Goal: Task Accomplishment & Management: Complete application form

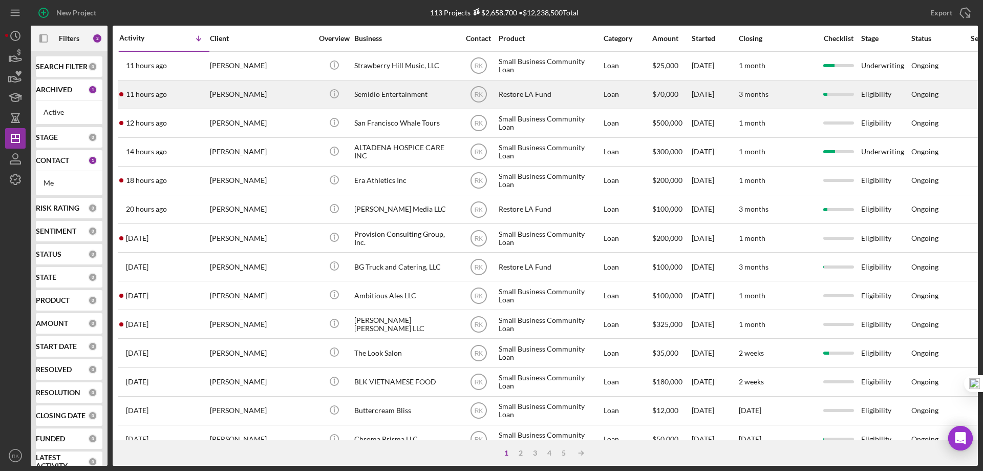
click at [385, 97] on div "Semidio Entertainment" at bounding box center [405, 94] width 102 height 27
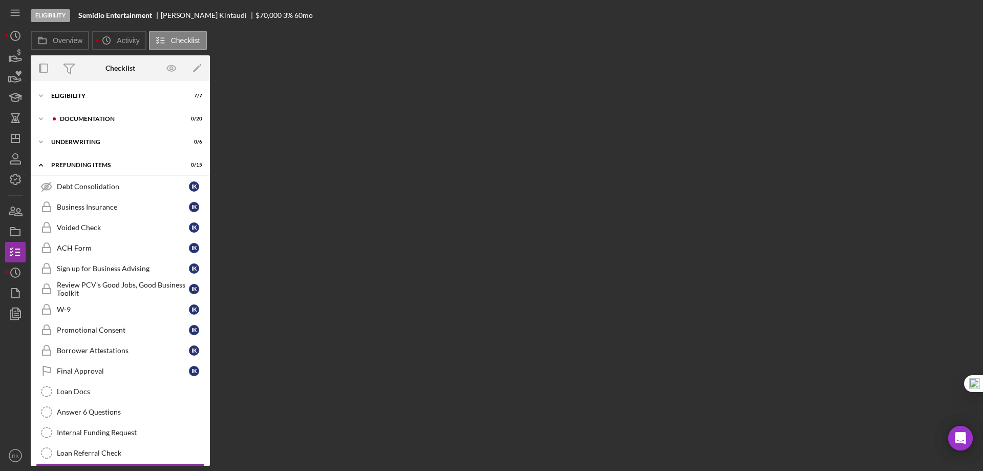
scroll to position [28, 0]
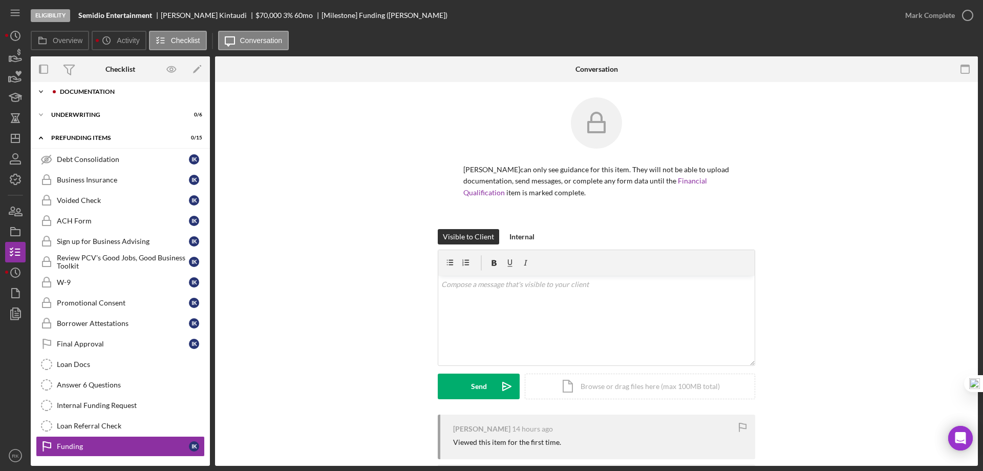
drag, startPoint x: 89, startPoint y: 92, endPoint x: 100, endPoint y: 100, distance: 14.1
click at [89, 92] on div "Documentation" at bounding box center [128, 92] width 137 height 6
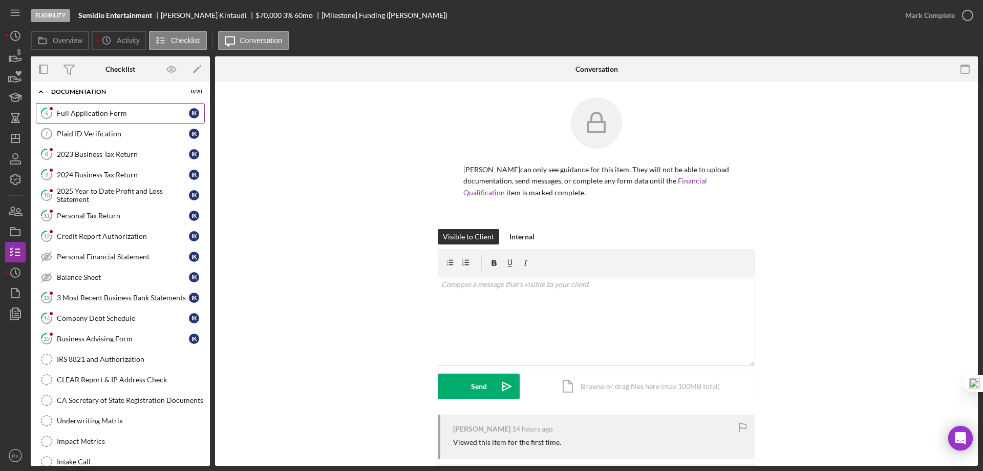
click at [95, 115] on div "Full Application Form" at bounding box center [123, 113] width 132 height 8
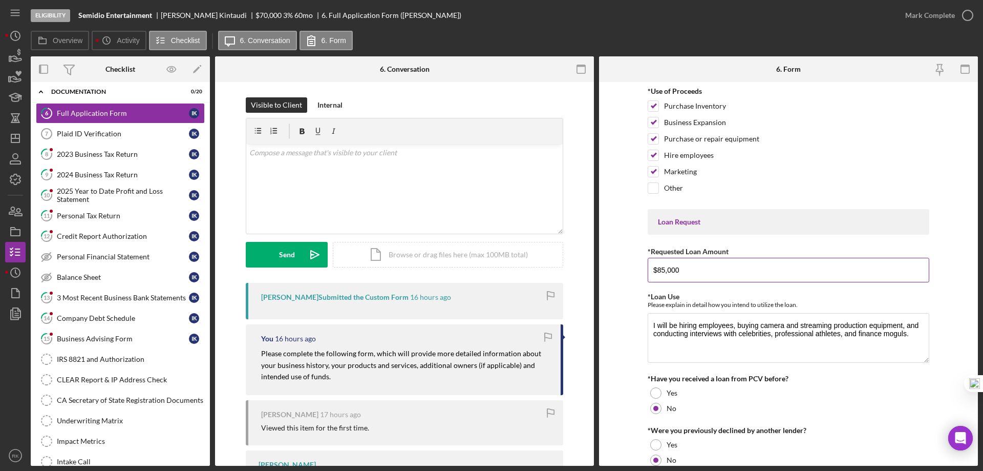
drag, startPoint x: 658, startPoint y: 269, endPoint x: 673, endPoint y: 290, distance: 26.1
click at [659, 269] on input "$85,000" at bounding box center [789, 270] width 282 height 25
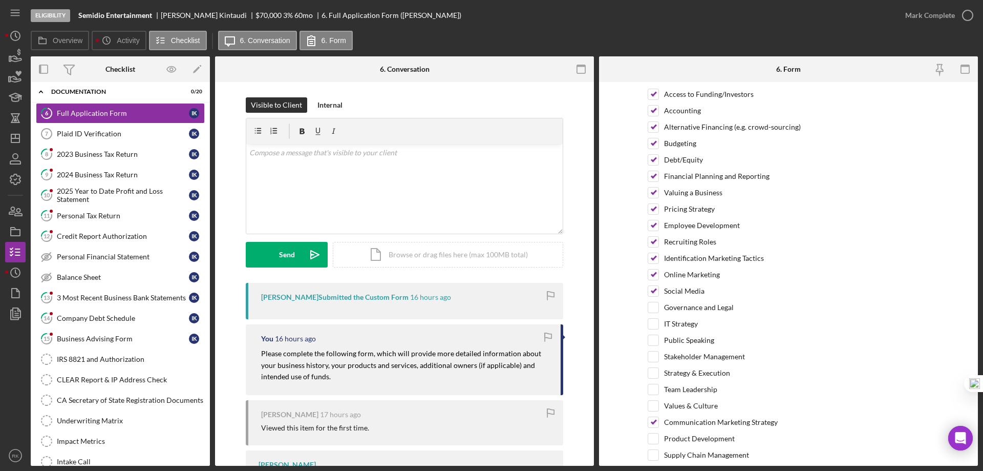
scroll to position [2024, 0]
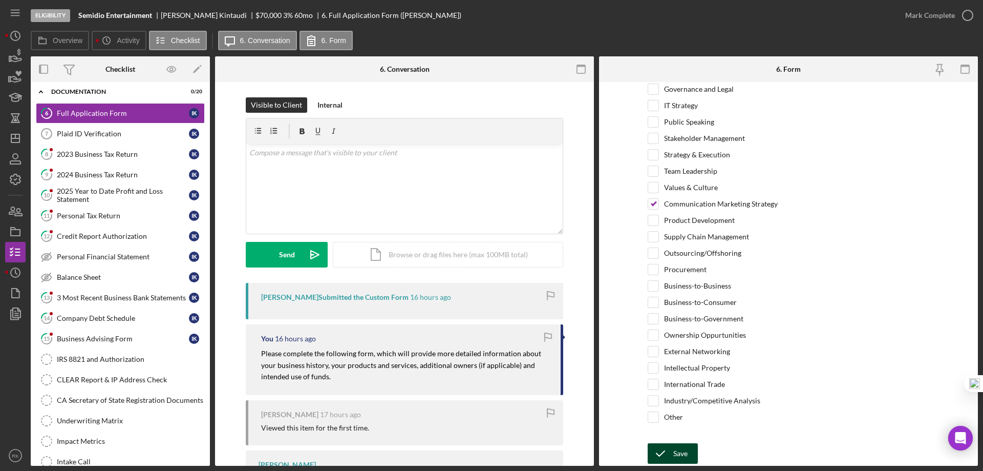
type input "$70,000"
drag, startPoint x: 683, startPoint y: 450, endPoint x: 689, endPoint y: 445, distance: 7.6
click at [683, 450] on div "Save" at bounding box center [680, 453] width 14 height 20
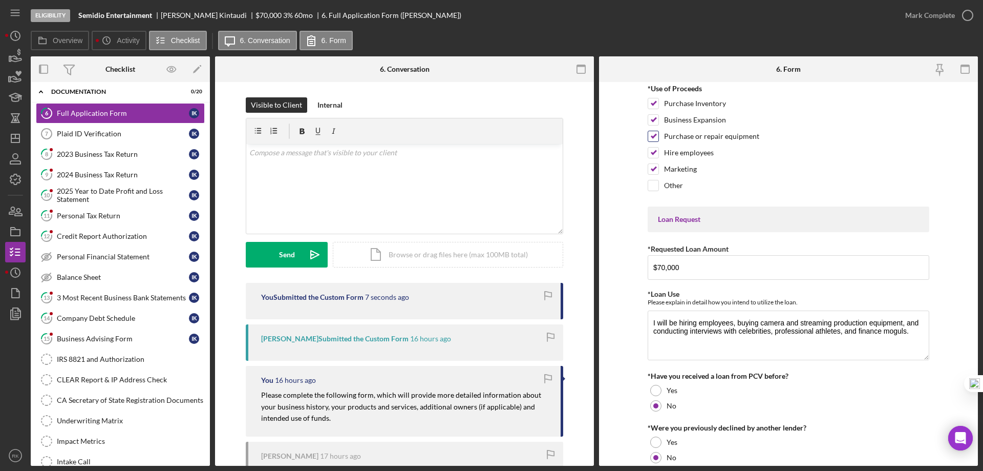
scroll to position [0, 0]
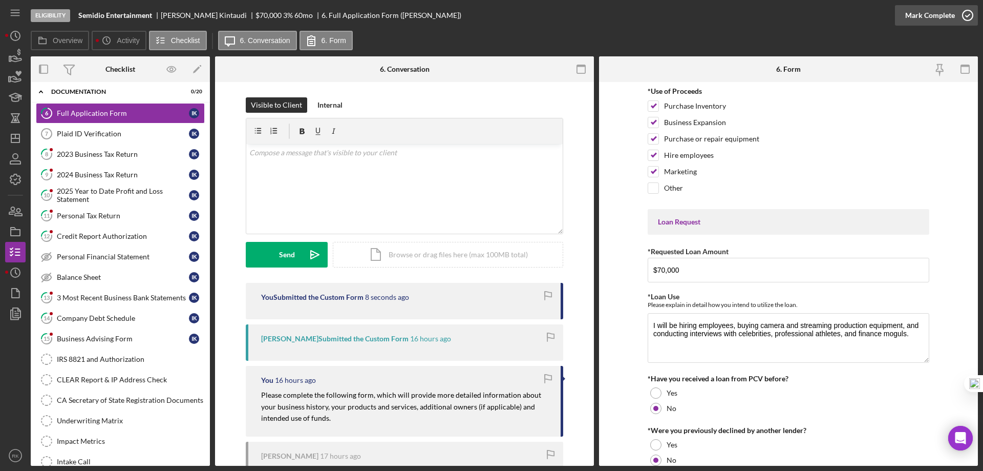
click at [966, 17] on icon "button" at bounding box center [968, 16] width 26 height 26
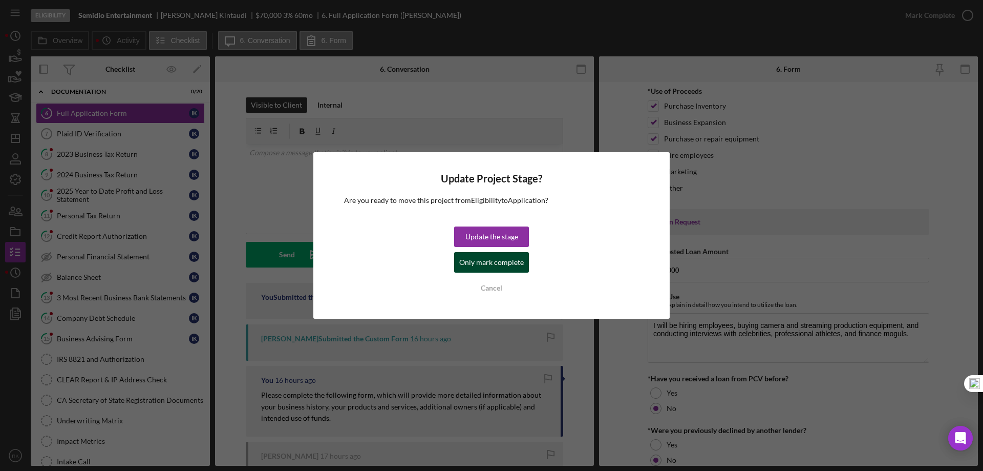
click at [512, 259] on div "Only mark complete" at bounding box center [491, 262] width 65 height 20
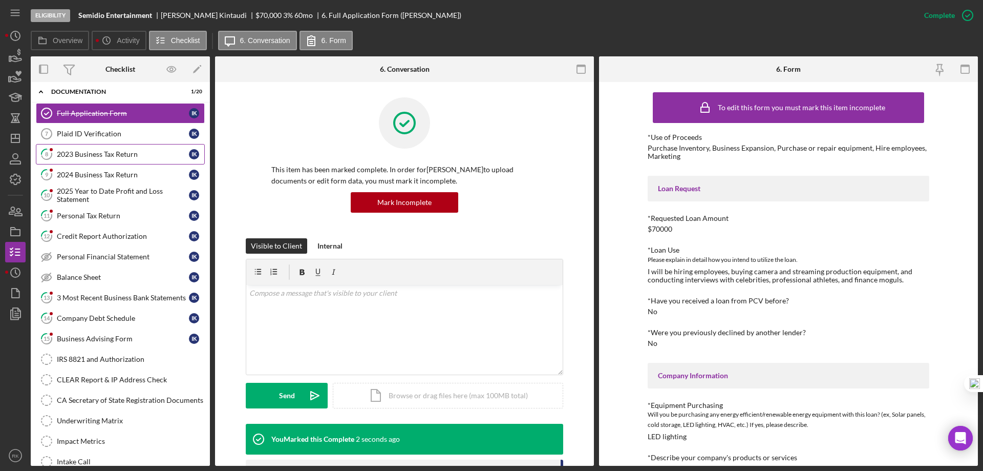
click at [114, 151] on div "2023 Business Tax Return" at bounding box center [123, 154] width 132 height 8
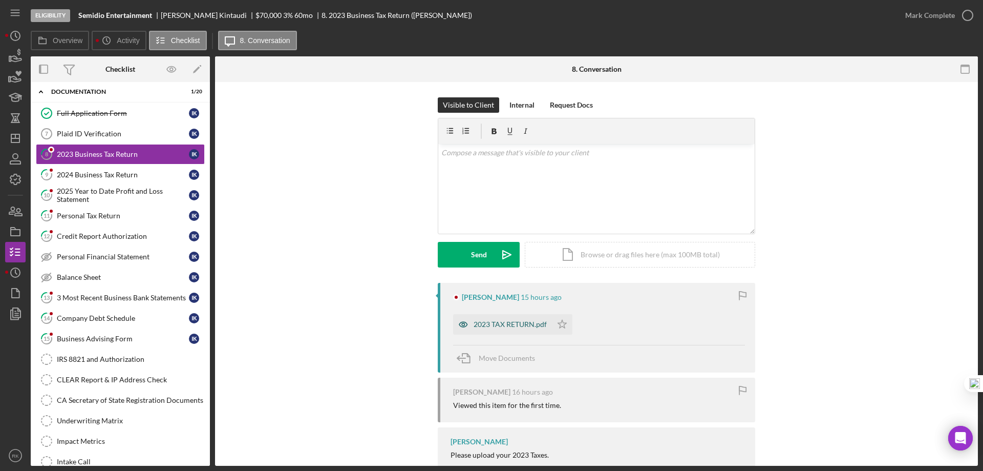
click at [506, 330] on div "2023 TAX RETURN.pdf" at bounding box center [502, 324] width 99 height 20
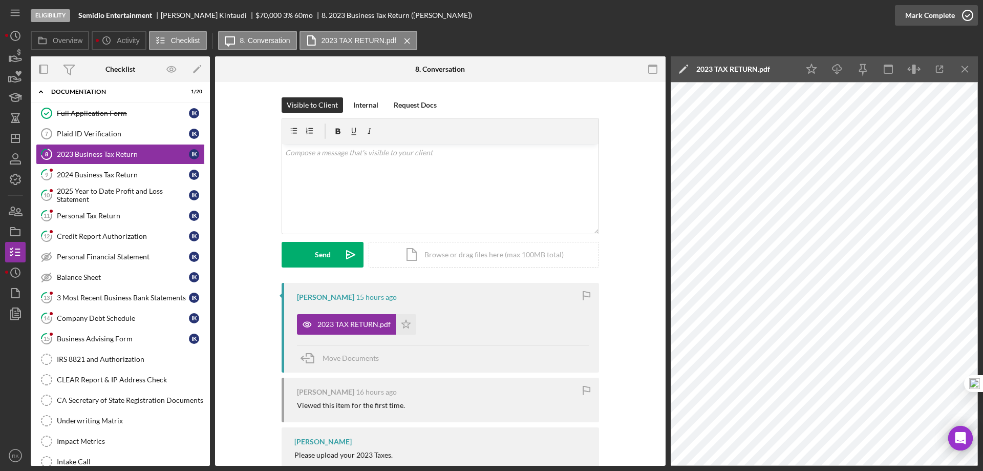
click at [966, 17] on icon "button" at bounding box center [968, 16] width 26 height 26
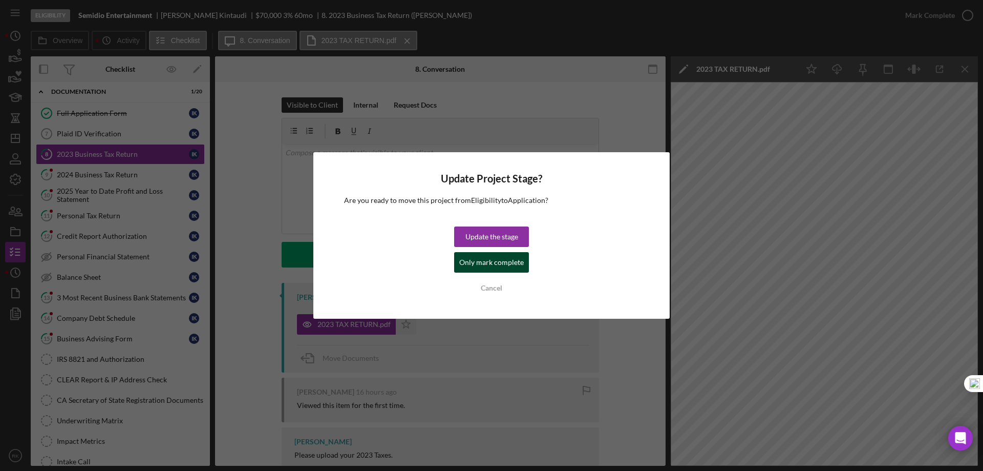
click at [481, 255] on div "Only mark complete" at bounding box center [491, 262] width 65 height 20
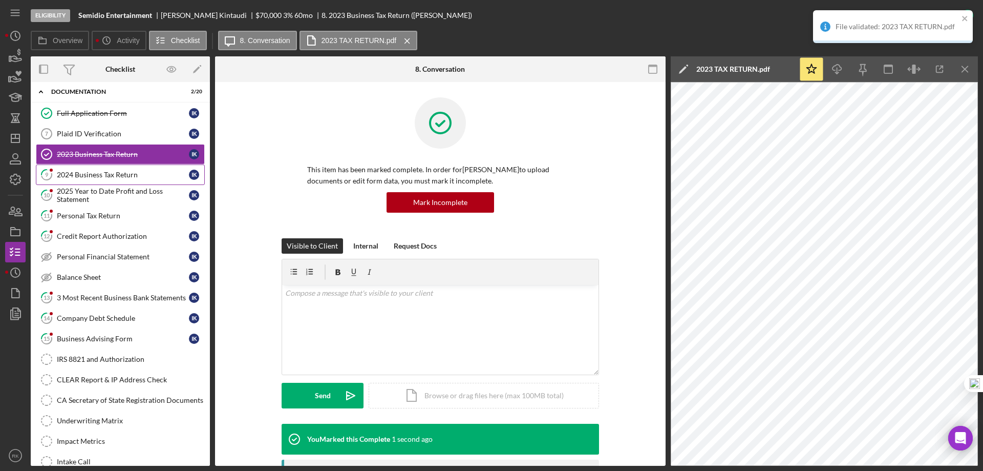
click at [75, 181] on link "9 2024 Business Tax Return I K" at bounding box center [120, 174] width 169 height 20
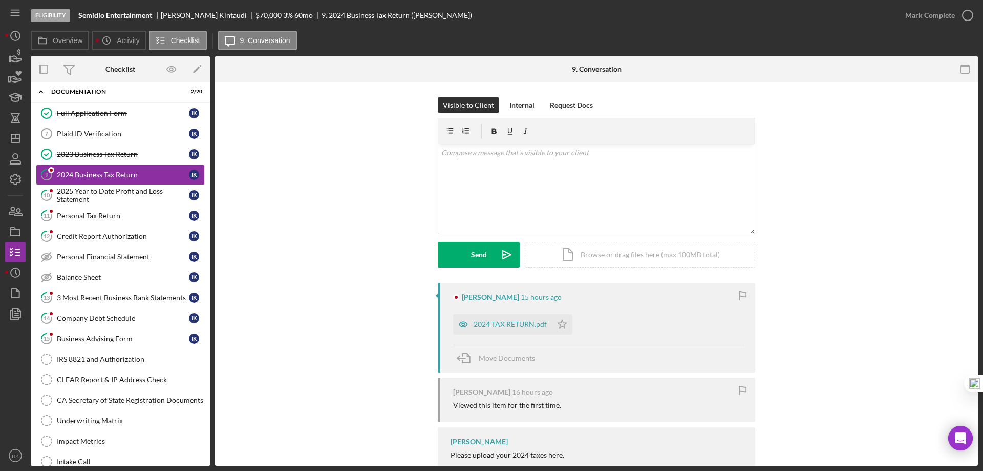
click at [500, 322] on div "2024 TAX RETURN.pdf" at bounding box center [510, 324] width 73 height 8
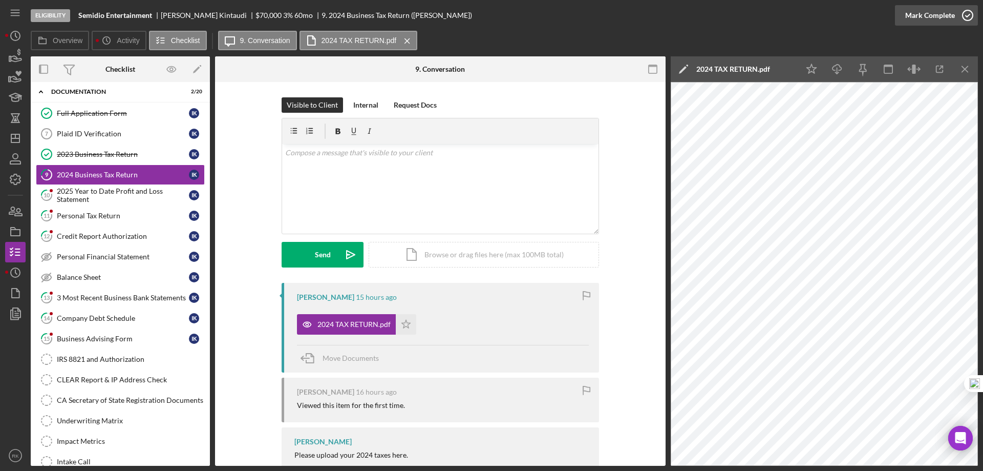
click at [968, 19] on icon "button" at bounding box center [968, 16] width 26 height 26
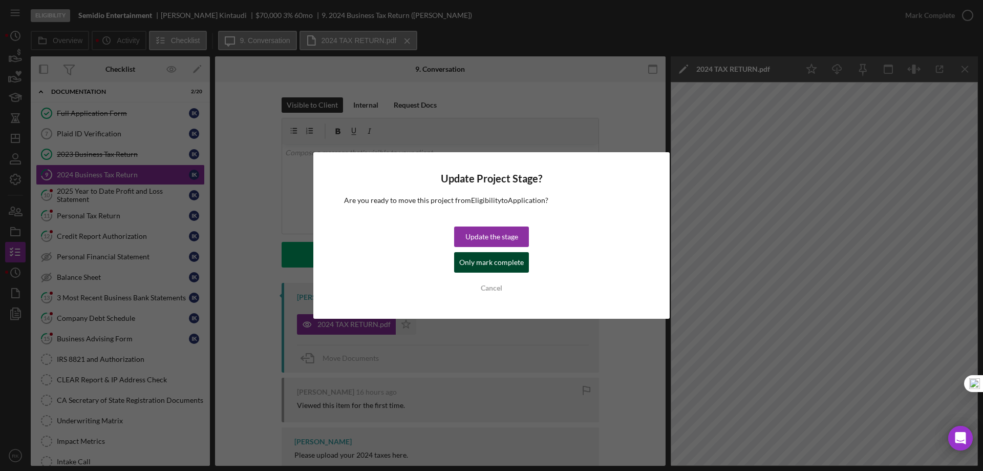
click at [518, 263] on div "Only mark complete" at bounding box center [491, 262] width 65 height 20
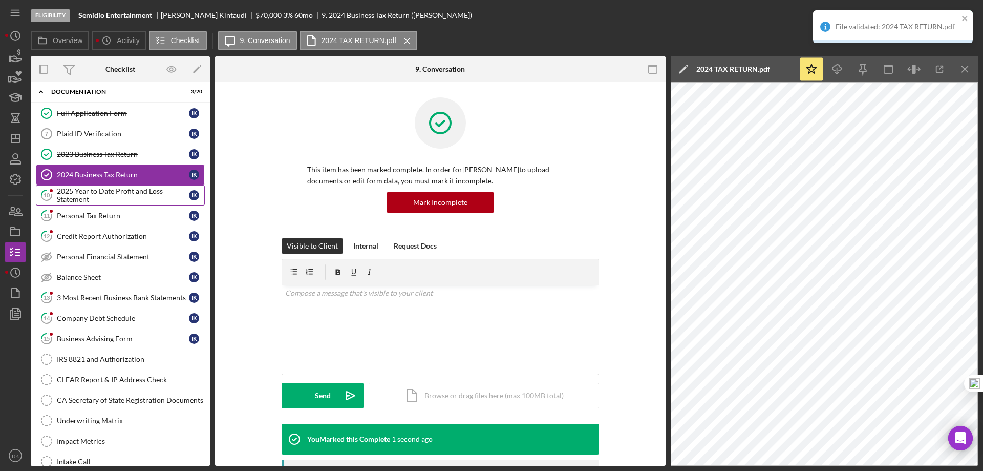
click at [104, 204] on link "10 2025 Year to Date Profit and Loss Statement I K" at bounding box center [120, 195] width 169 height 20
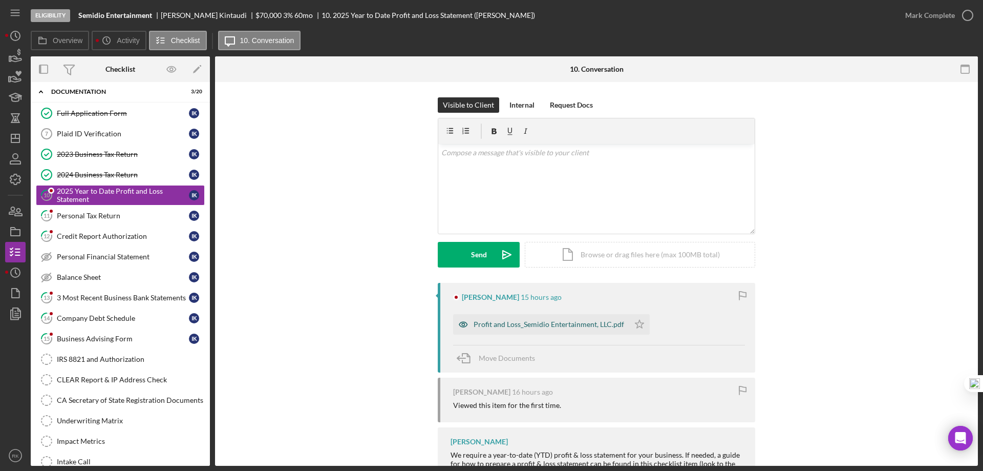
click at [536, 326] on div "Profit and Loss_Semidio Entertainment, LLC.pdf" at bounding box center [549, 324] width 151 height 8
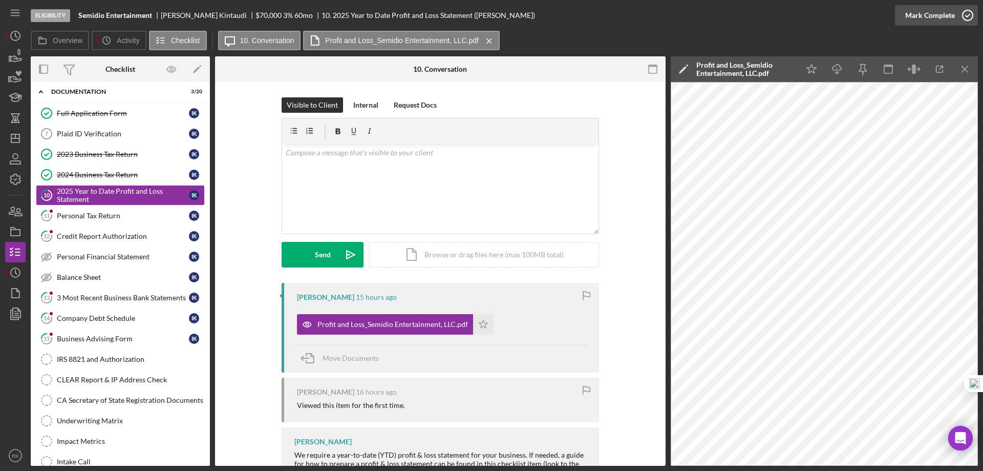
click at [967, 17] on icon "button" at bounding box center [968, 16] width 26 height 26
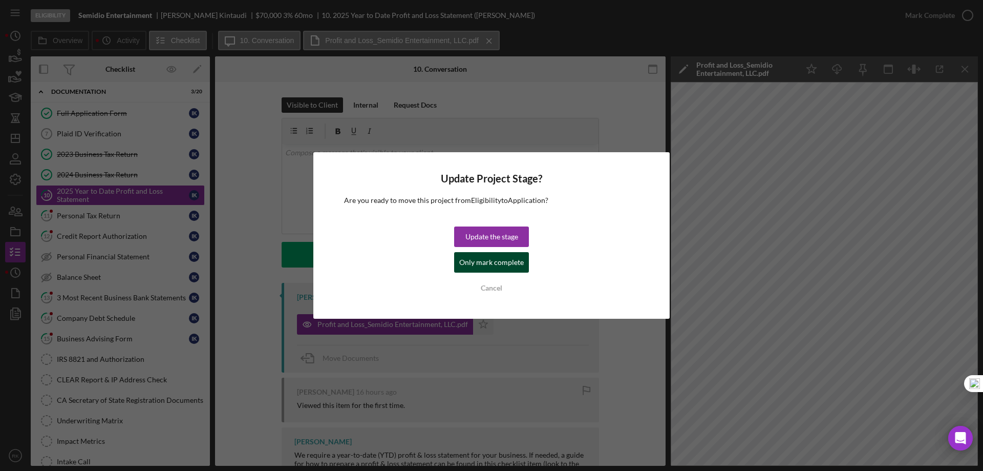
click at [488, 265] on div "Only mark complete" at bounding box center [491, 262] width 65 height 20
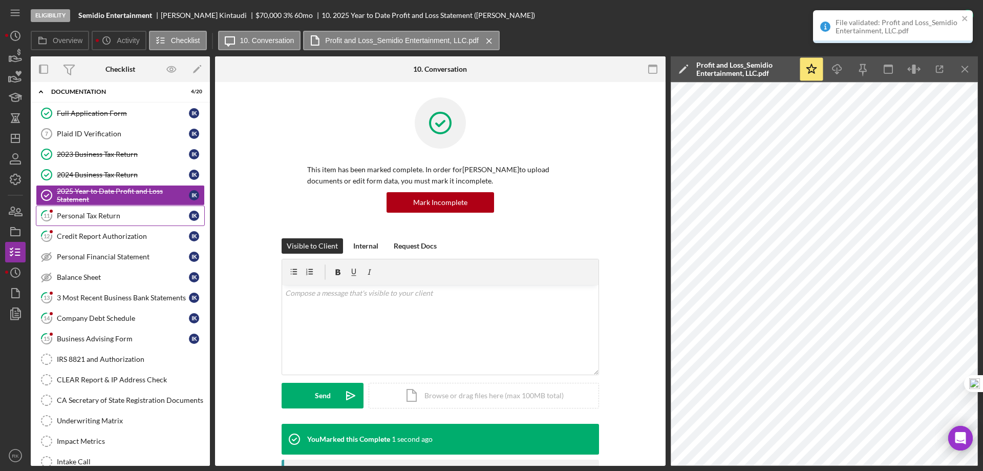
click at [97, 213] on div "Personal Tax Return" at bounding box center [123, 215] width 132 height 8
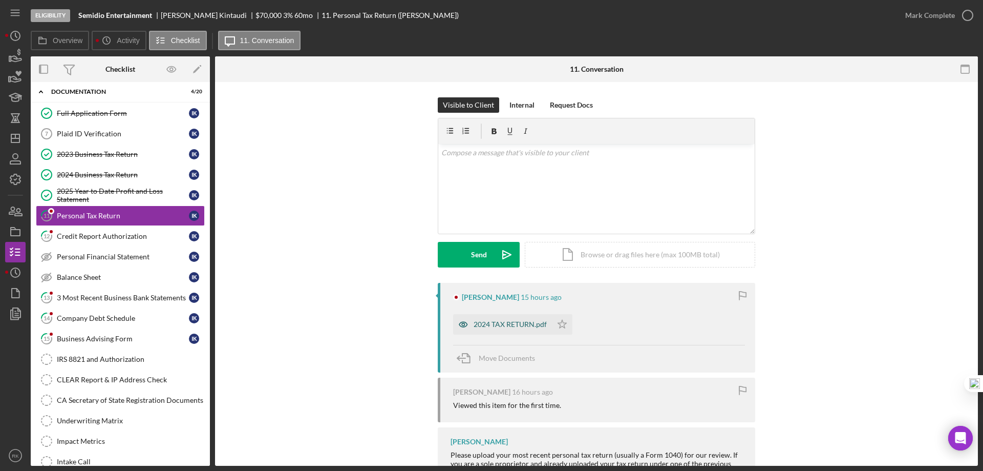
click at [490, 330] on div "2024 TAX RETURN.pdf" at bounding box center [502, 324] width 99 height 20
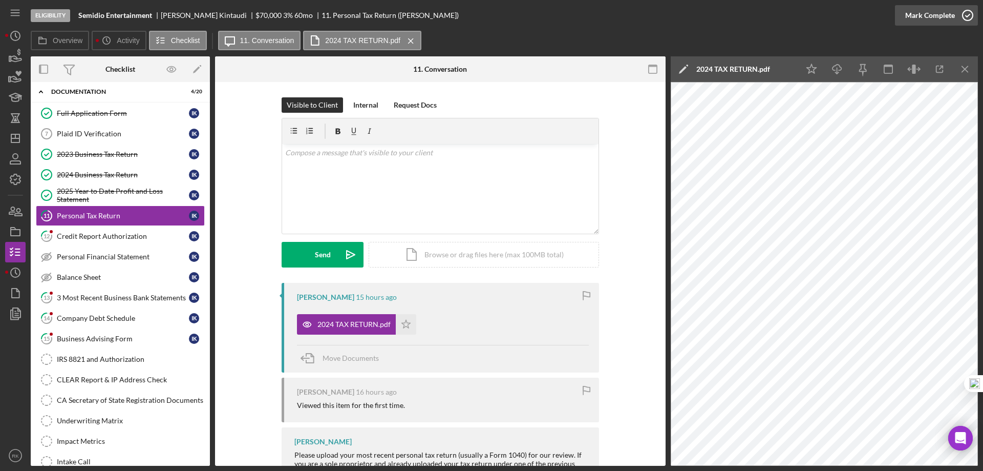
click at [965, 15] on icon "button" at bounding box center [968, 16] width 26 height 26
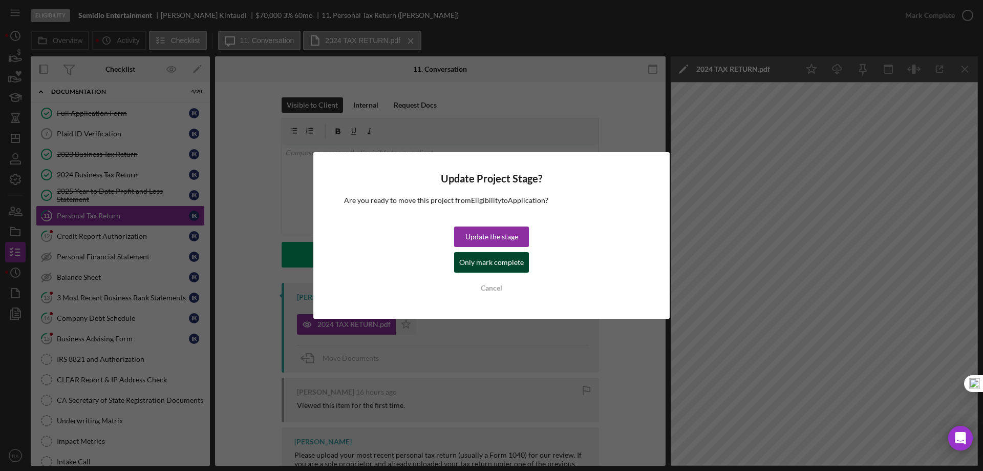
click at [519, 260] on div "Only mark complete" at bounding box center [491, 262] width 65 height 20
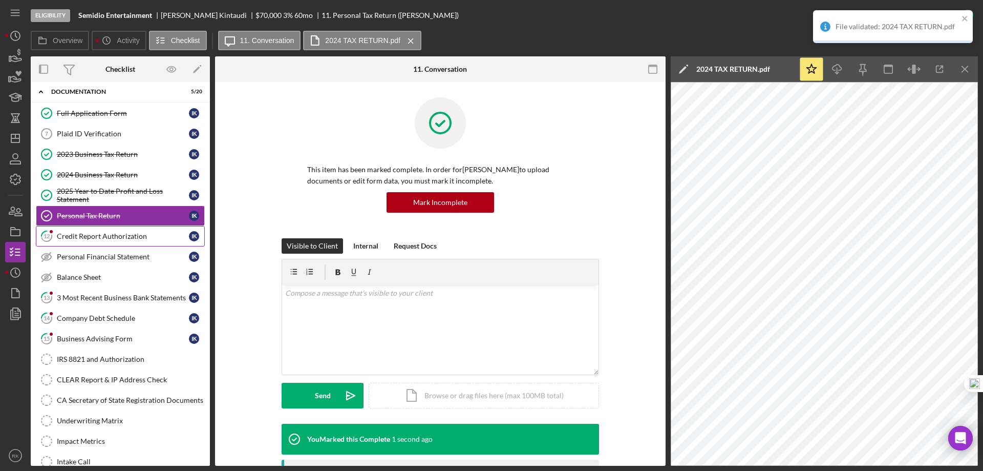
click at [129, 238] on div "Credit Report Authorization" at bounding box center [123, 236] width 132 height 8
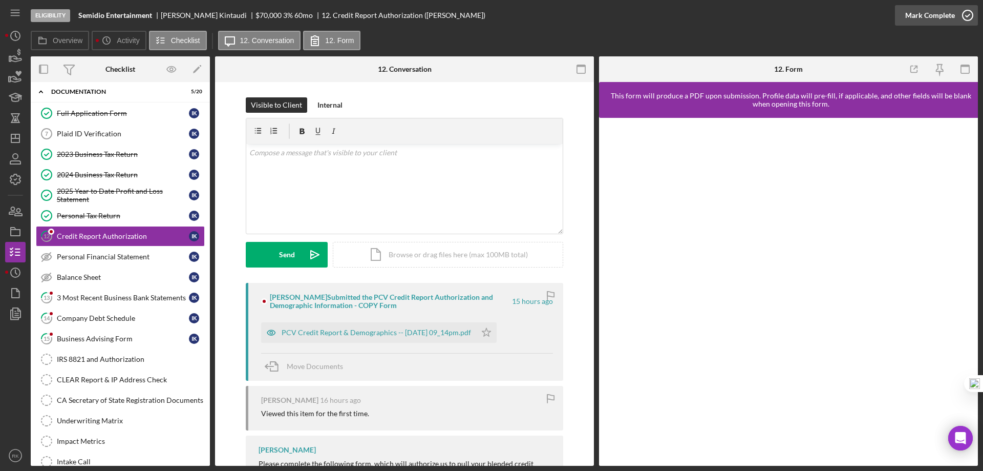
click at [966, 16] on polyline "button" at bounding box center [968, 15] width 4 height 3
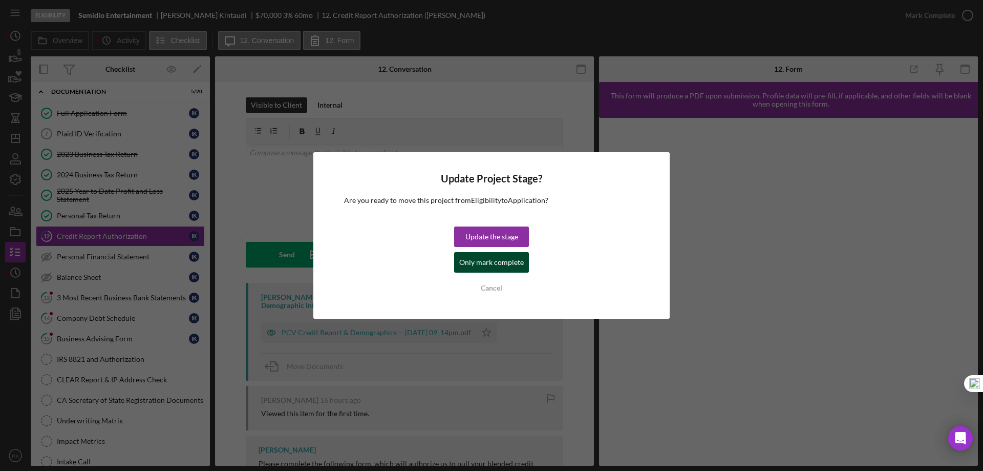
click at [481, 263] on div "Only mark complete" at bounding box center [491, 262] width 65 height 20
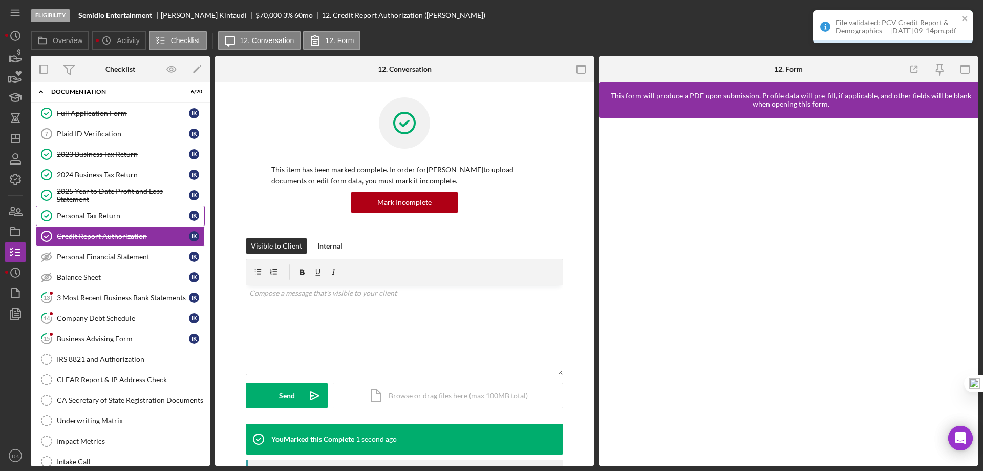
click at [100, 217] on div "Personal Tax Return" at bounding box center [123, 215] width 132 height 8
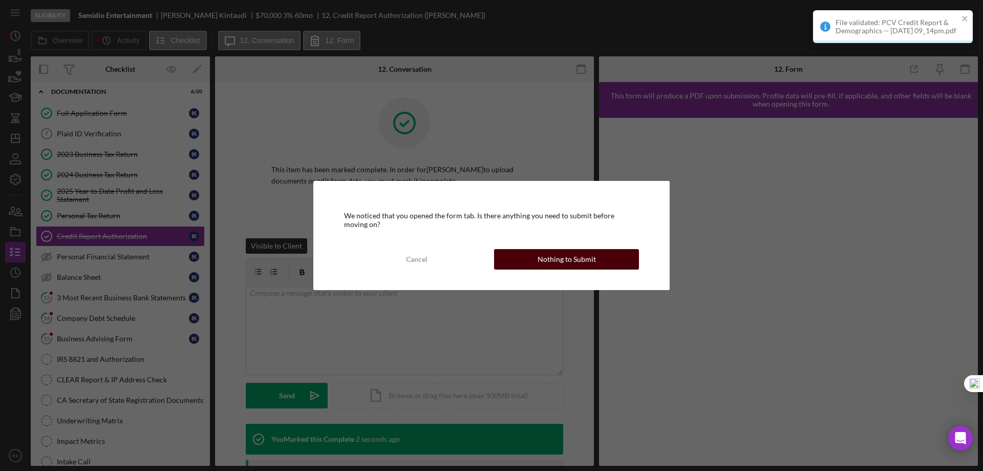
click at [529, 260] on button "Nothing to Submit" at bounding box center [566, 259] width 145 height 20
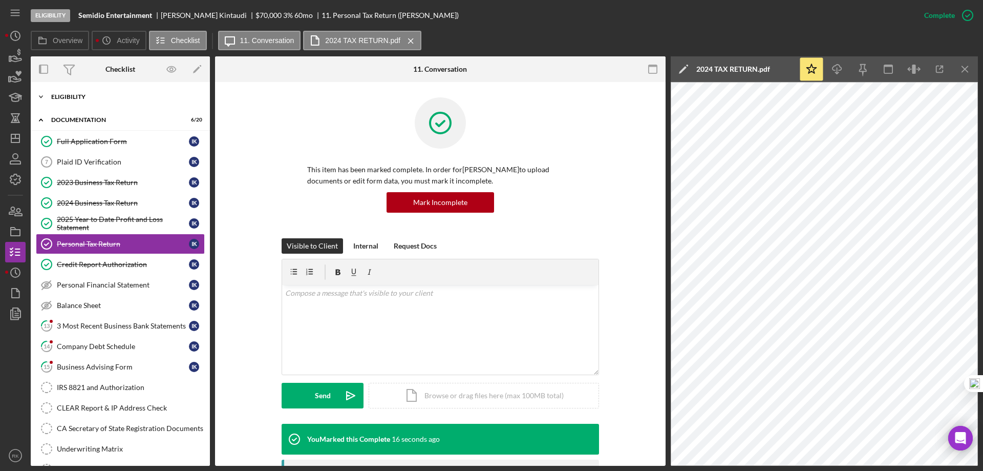
click at [91, 104] on div "Icon/Expander Eligibility 7 / 7" at bounding box center [120, 97] width 179 height 20
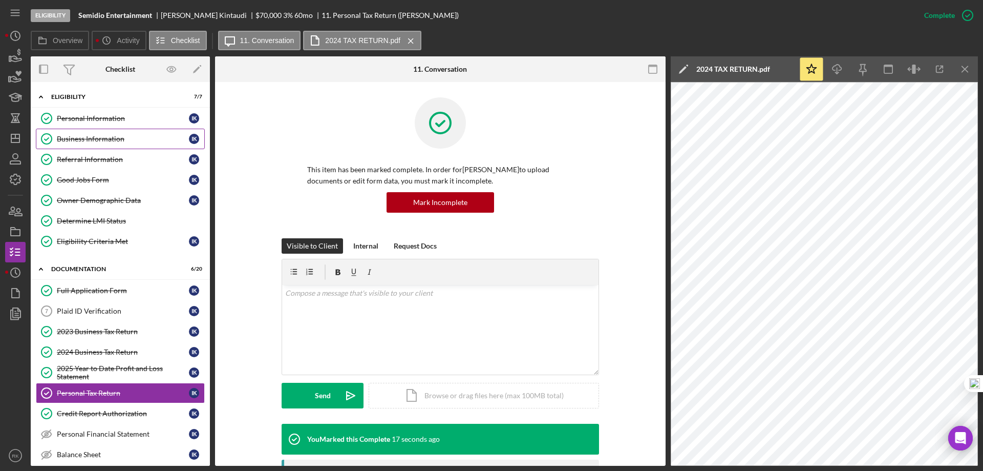
drag, startPoint x: 95, startPoint y: 119, endPoint x: 193, endPoint y: 135, distance: 99.6
click at [95, 119] on div "Personal Information" at bounding box center [123, 118] width 132 height 8
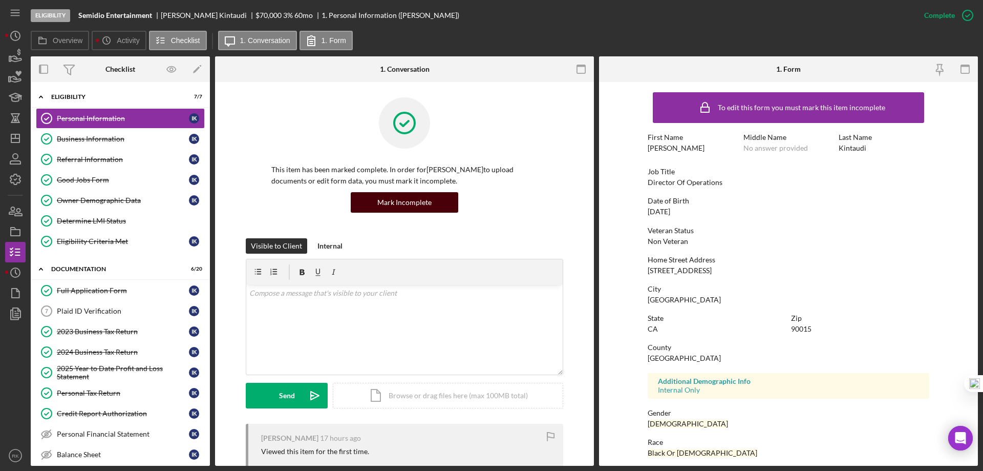
click at [388, 211] on div "Mark Incomplete" at bounding box center [404, 202] width 54 height 20
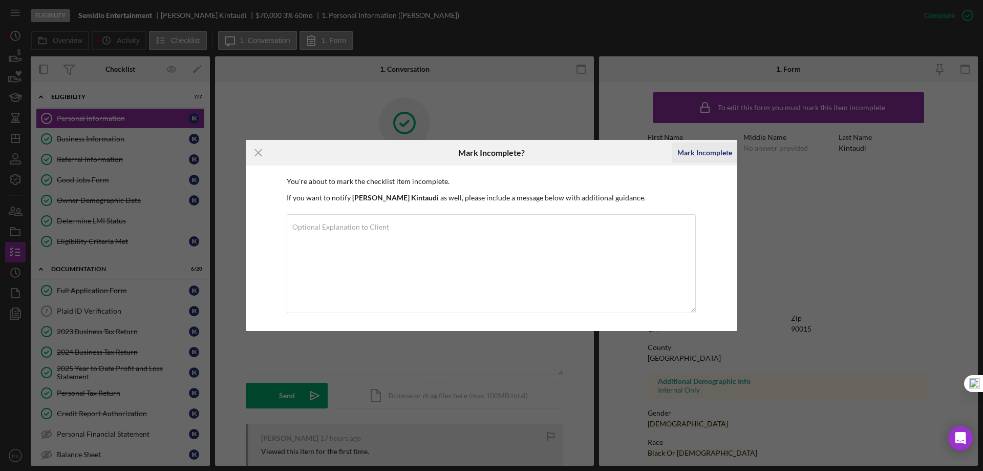
click at [715, 157] on div "Mark Incomplete" at bounding box center [704, 152] width 55 height 20
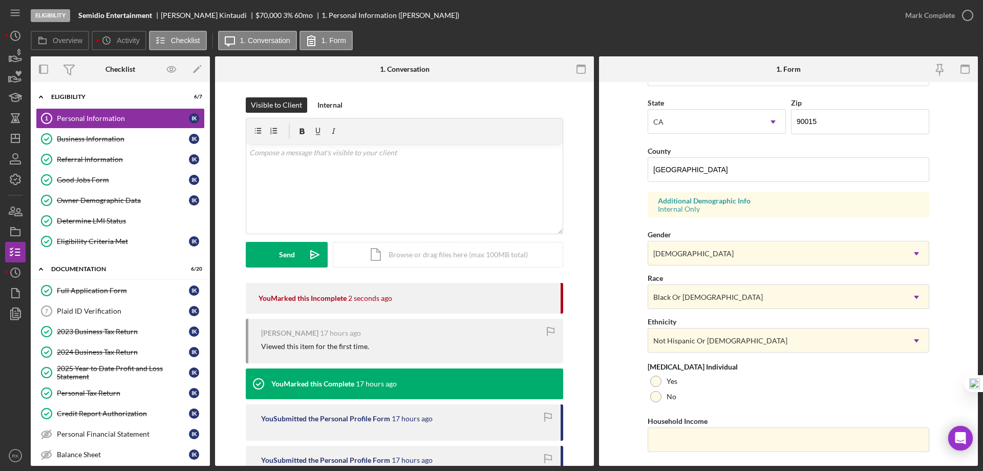
scroll to position [300, 0]
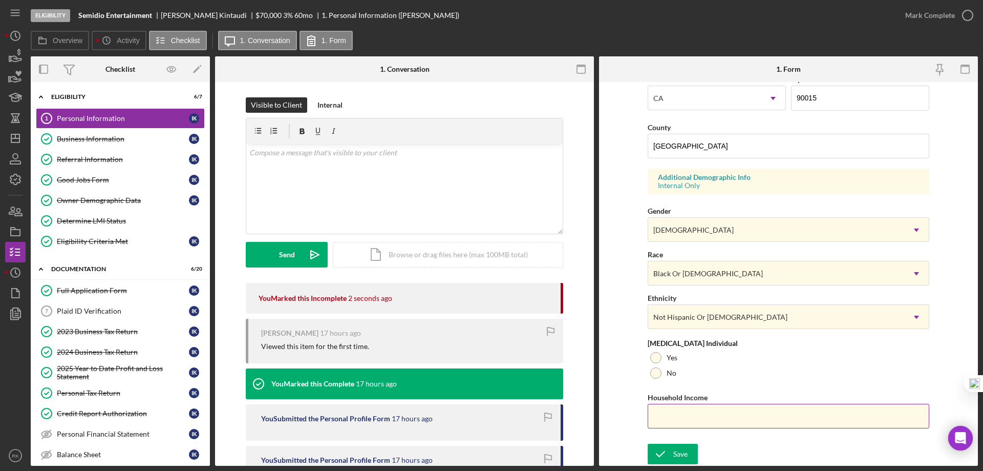
click at [673, 421] on input "Household Income" at bounding box center [789, 415] width 282 height 25
type input "$15,060"
click at [677, 455] on div "Save" at bounding box center [680, 453] width 14 height 20
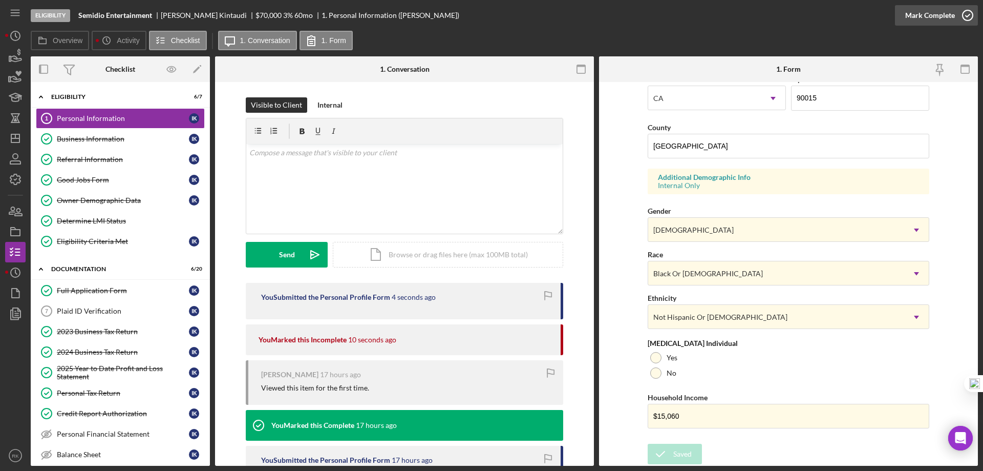
click at [966, 18] on icon "button" at bounding box center [968, 16] width 26 height 26
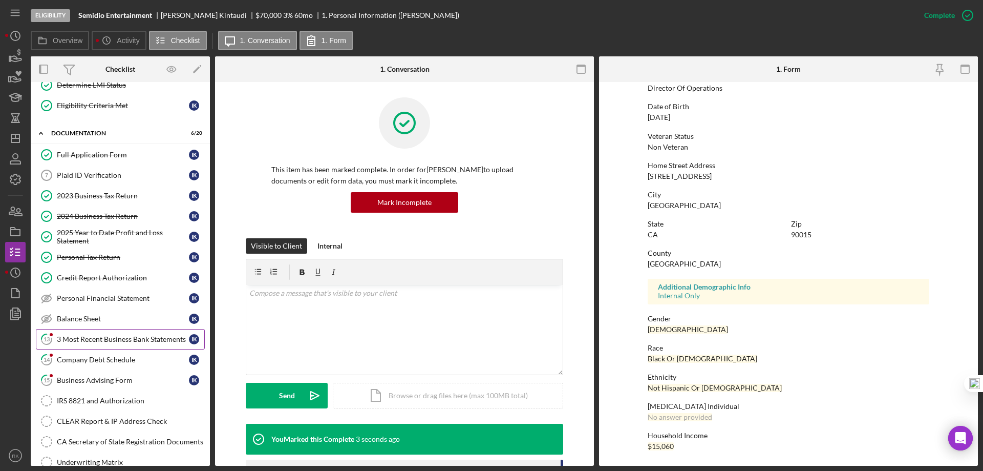
scroll to position [136, 0]
click at [99, 348] on link "13 3 Most Recent Business Bank Statements I K" at bounding box center [120, 338] width 169 height 20
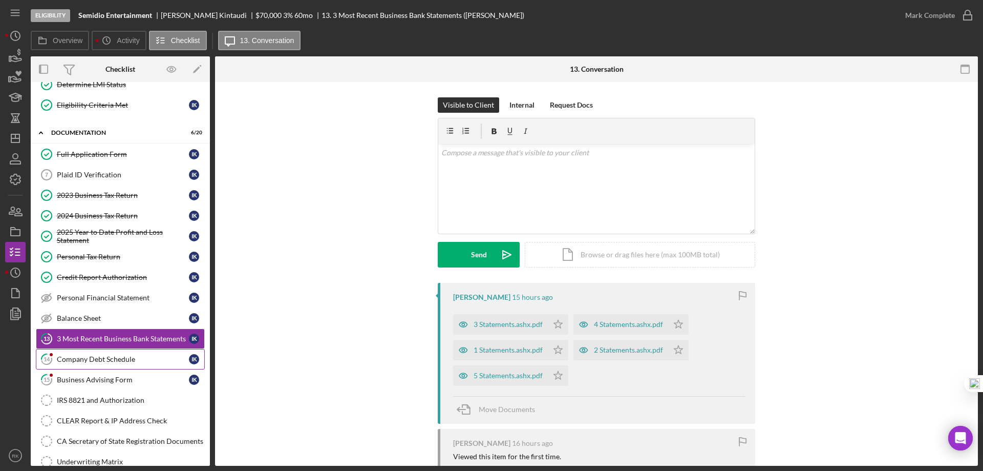
click at [110, 357] on div "Company Debt Schedule" at bounding box center [123, 359] width 132 height 8
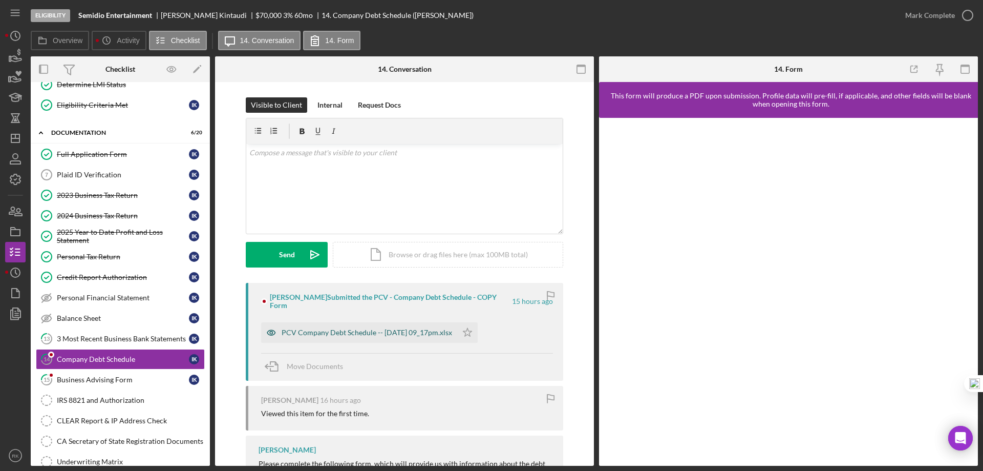
click at [408, 328] on div "PCV Company Debt Schedule -- [DATE] 09_17pm.xlsx" at bounding box center [367, 332] width 170 height 8
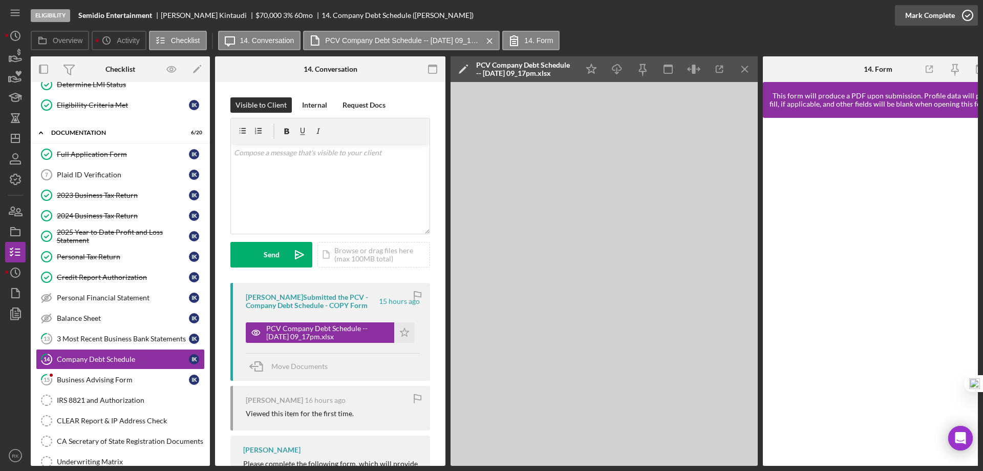
click at [967, 21] on icon "button" at bounding box center [968, 16] width 26 height 26
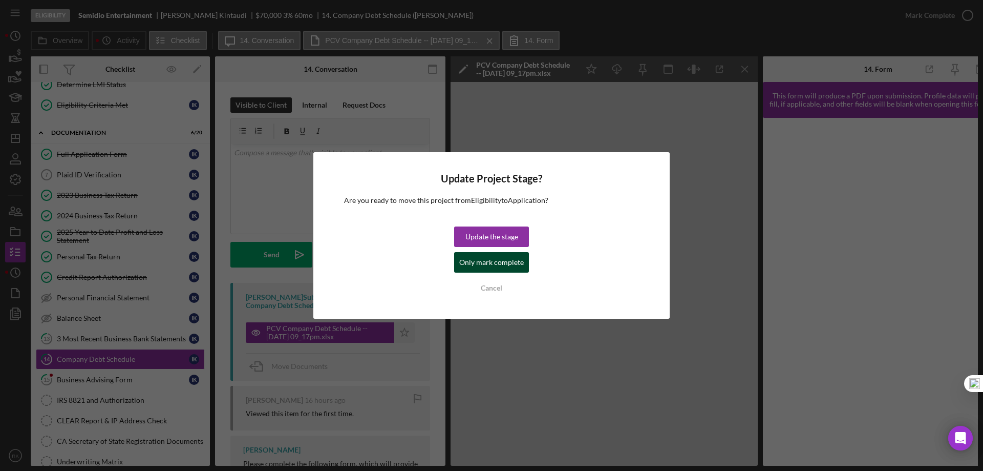
click at [473, 262] on div "Only mark complete" at bounding box center [491, 262] width 65 height 20
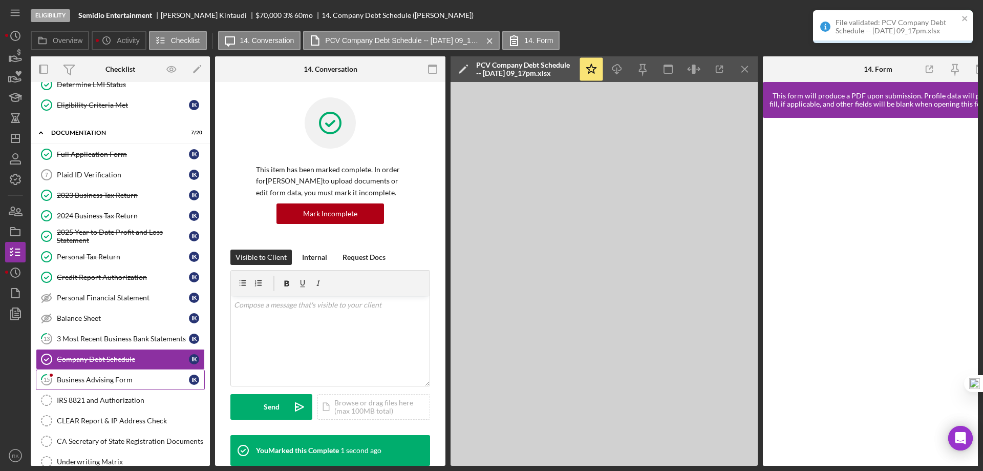
click at [87, 380] on div "Business Advising Form" at bounding box center [123, 379] width 132 height 8
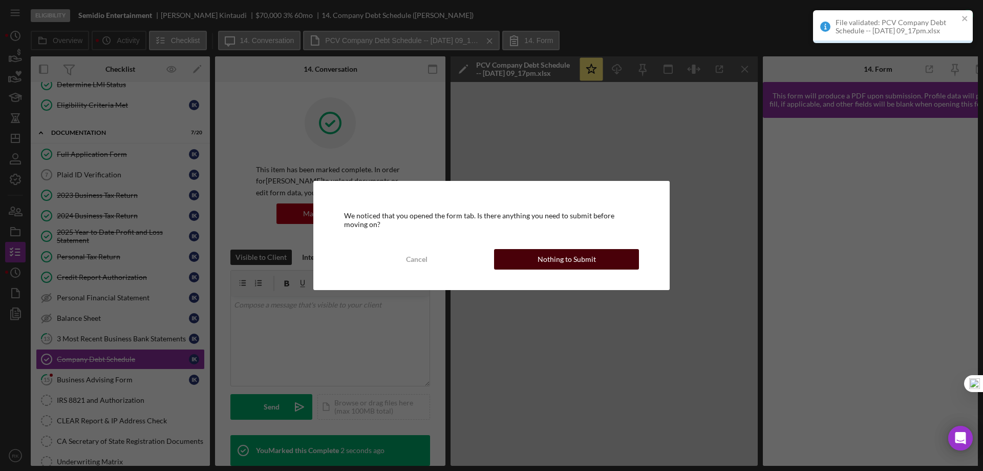
click at [623, 258] on button "Nothing to Submit" at bounding box center [566, 259] width 145 height 20
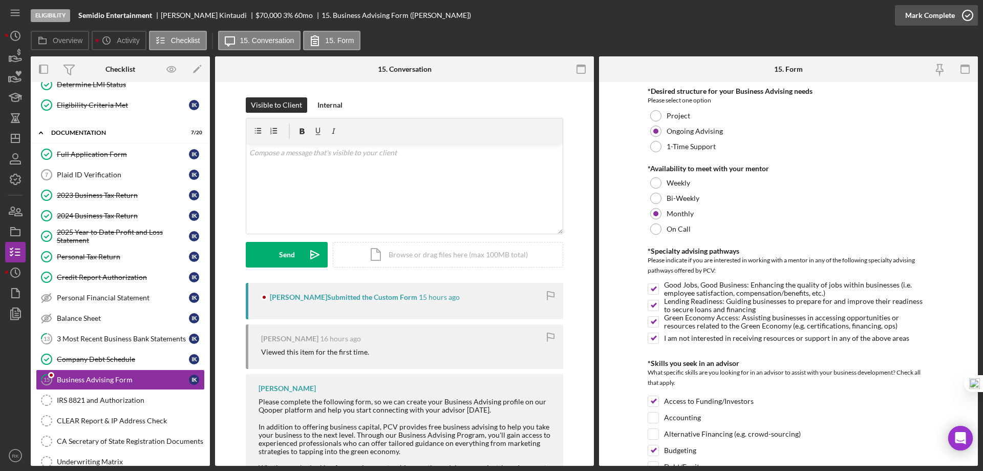
click at [973, 14] on icon "button" at bounding box center [968, 16] width 26 height 26
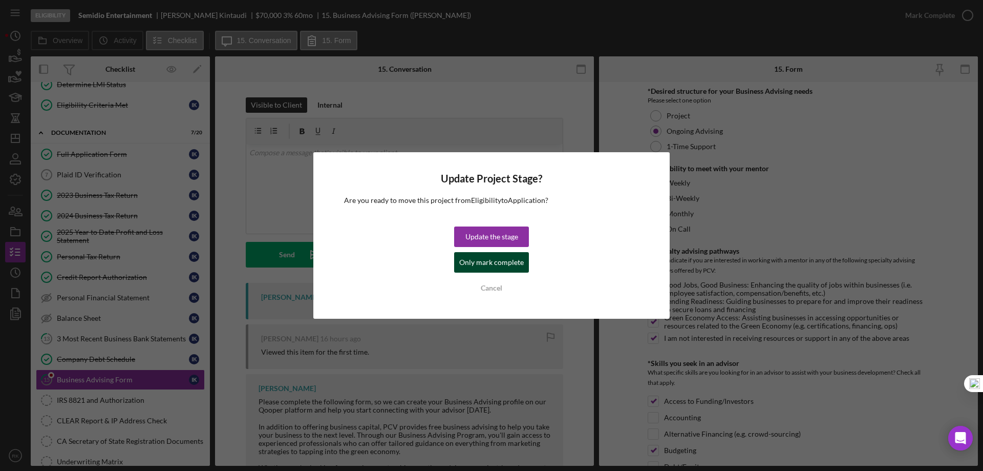
click at [507, 255] on div "Only mark complete" at bounding box center [491, 262] width 65 height 20
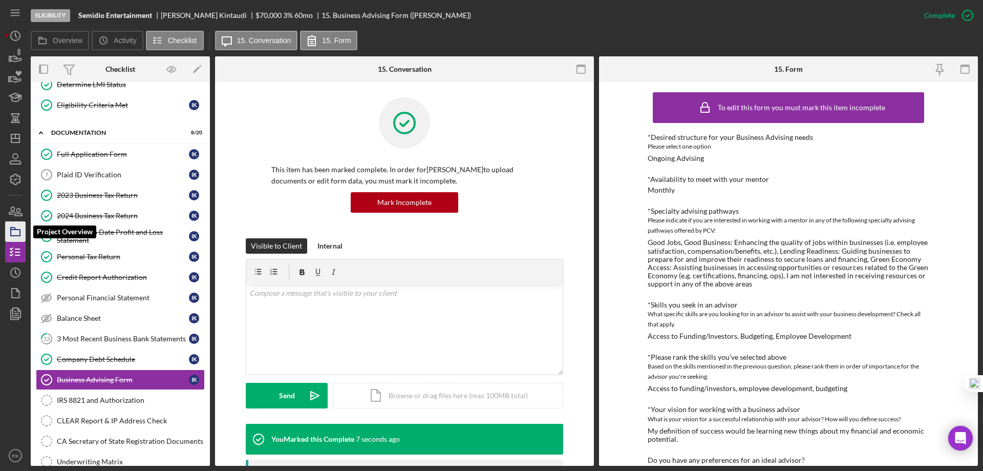
click at [15, 233] on icon "button" at bounding box center [16, 232] width 26 height 26
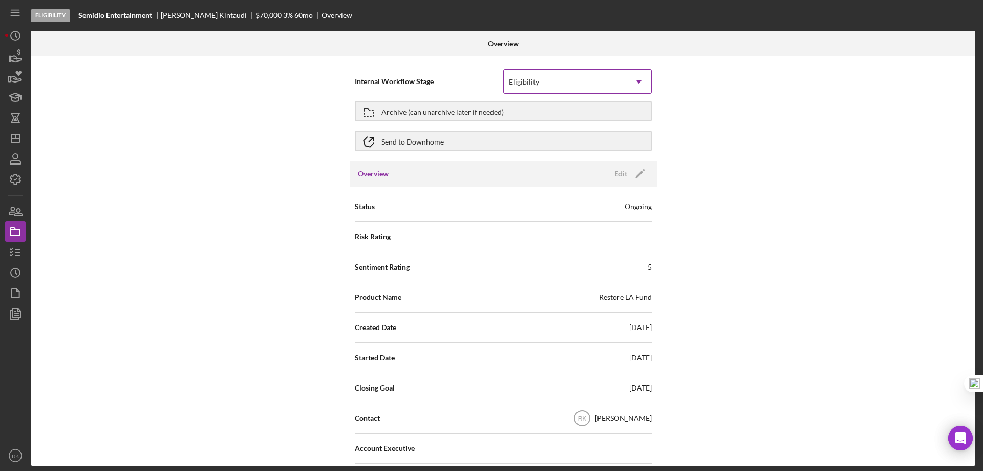
click at [638, 82] on icon "Icon/Dropdown Arrow" at bounding box center [639, 82] width 25 height 25
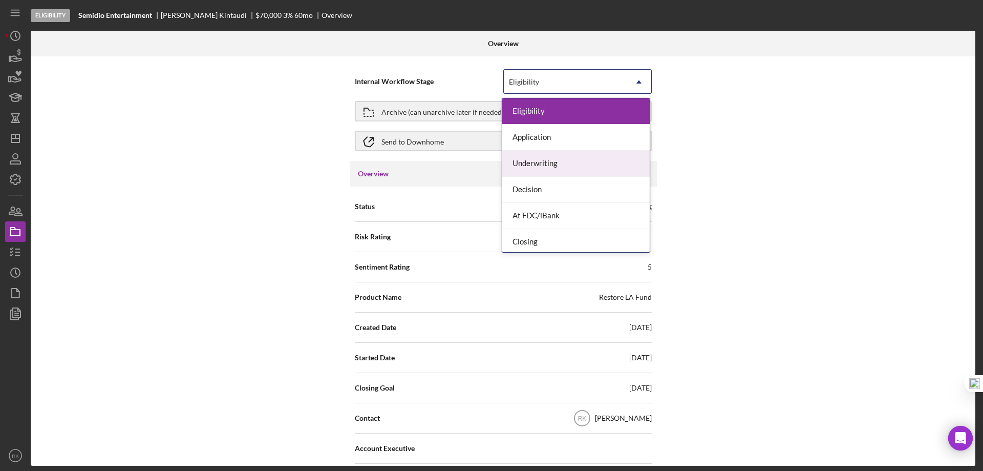
drag, startPoint x: 565, startPoint y: 161, endPoint x: 580, endPoint y: 158, distance: 14.7
click at [565, 161] on div "Underwriting" at bounding box center [575, 164] width 147 height 26
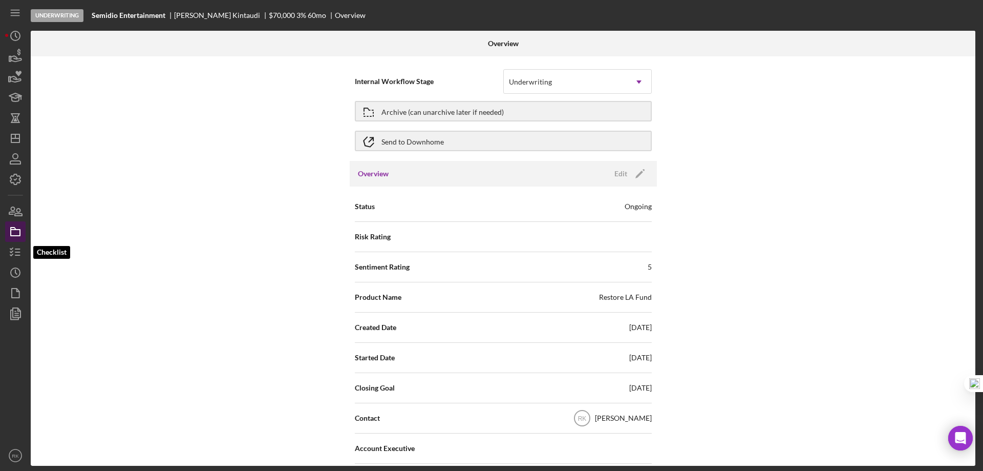
drag, startPoint x: 17, startPoint y: 251, endPoint x: 19, endPoint y: 223, distance: 28.2
click at [17, 251] on icon "button" at bounding box center [16, 252] width 26 height 26
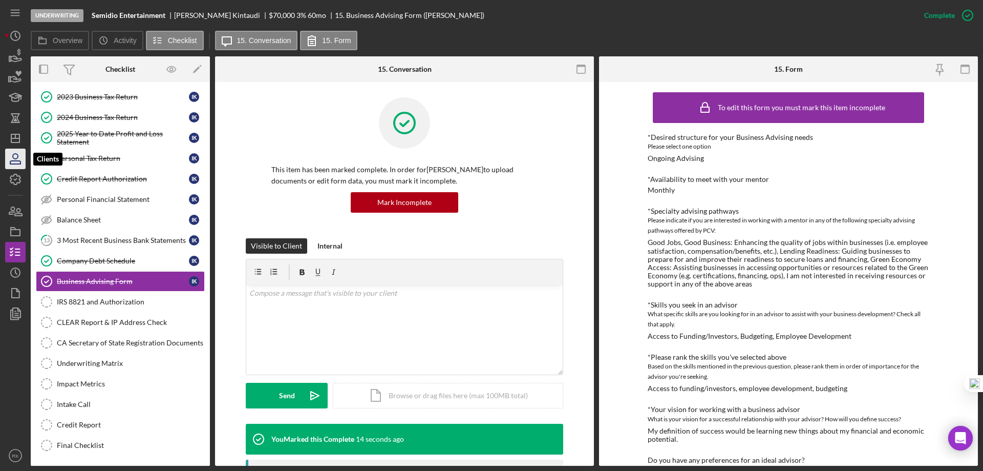
scroll to position [93, 0]
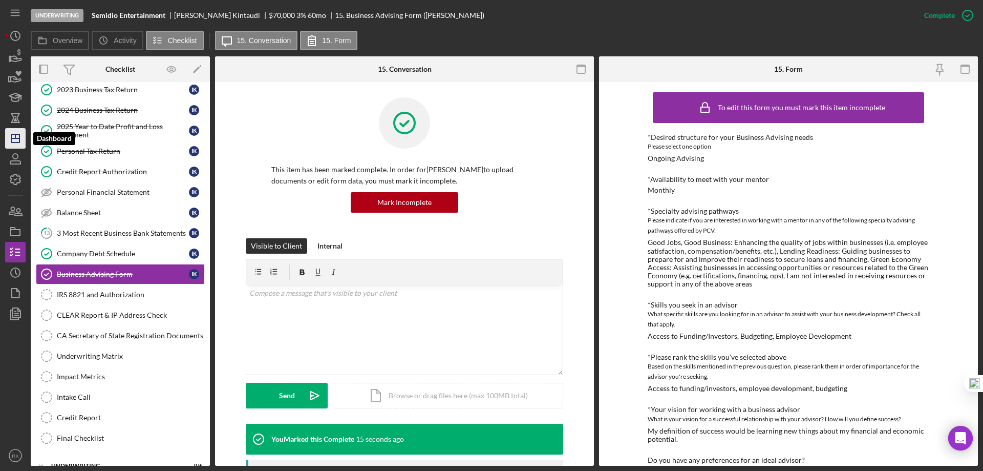
click at [13, 137] on icon "Icon/Dashboard" at bounding box center [16, 138] width 26 height 26
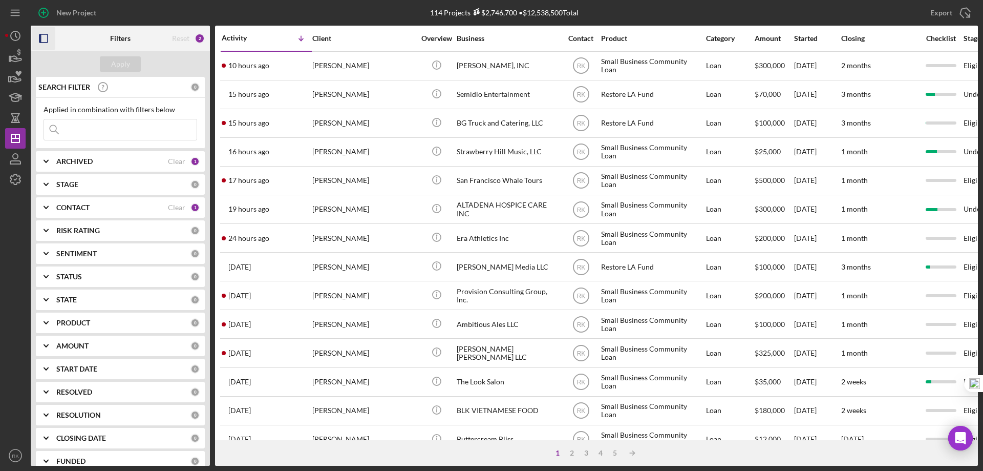
drag, startPoint x: 45, startPoint y: 39, endPoint x: 68, endPoint y: 90, distance: 55.0
click at [45, 39] on icon "button" at bounding box center [43, 38] width 23 height 23
